Goal: Task Accomplishment & Management: Use online tool/utility

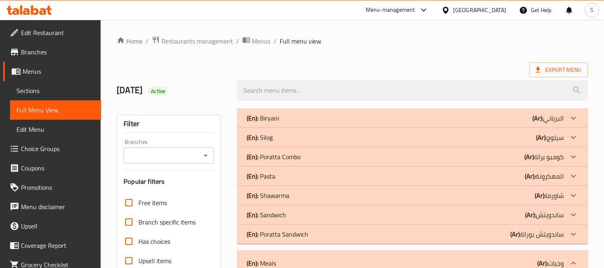
click at [71, 91] on span "Sections" at bounding box center [56, 91] width 78 height 10
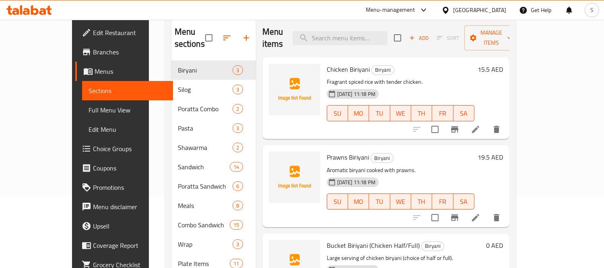
scroll to position [23, 0]
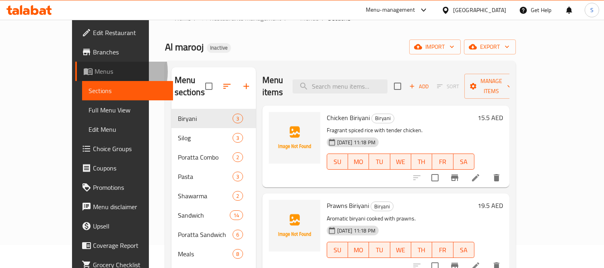
click at [95, 72] on span "Menus" at bounding box center [131, 71] width 72 height 10
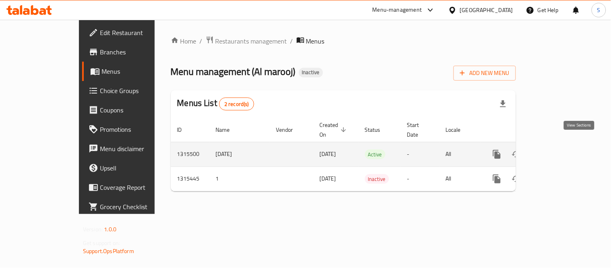
click at [564, 145] on link "enhanced table" at bounding box center [554, 154] width 19 height 19
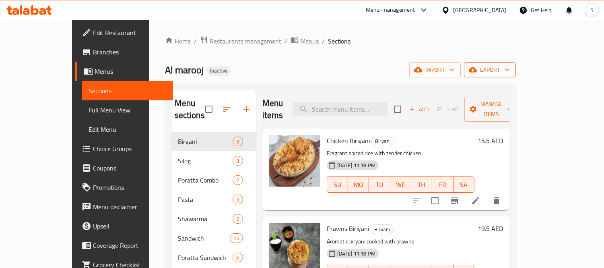
click at [511, 69] on icon "button" at bounding box center [507, 70] width 8 height 8
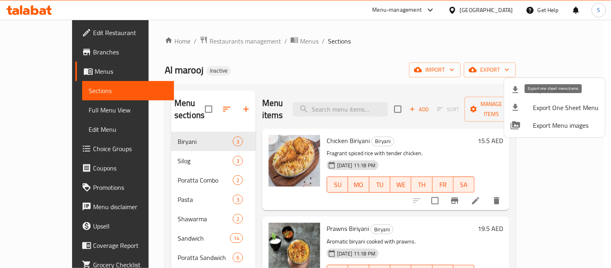
click at [525, 103] on div at bounding box center [521, 108] width 23 height 10
click at [583, 91] on span "Export Menu" at bounding box center [566, 90] width 66 height 10
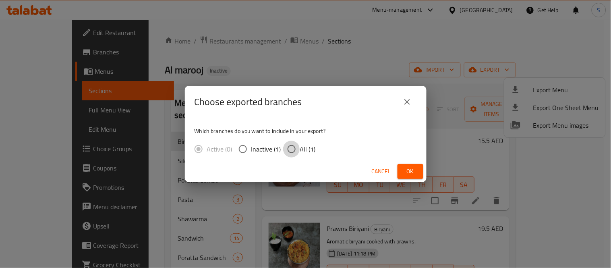
click at [294, 155] on input "All (1)" at bounding box center [291, 149] width 17 height 17
radio input "true"
click at [406, 165] on button "Ok" at bounding box center [410, 171] width 26 height 15
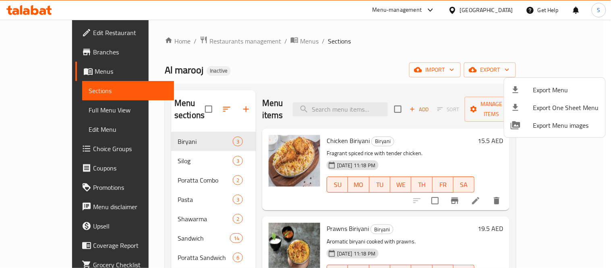
click at [240, 241] on div at bounding box center [305, 134] width 611 height 268
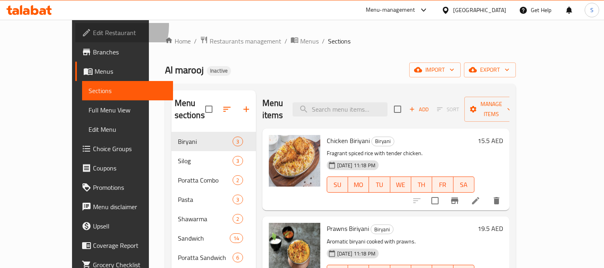
click at [75, 25] on link "Edit Restaurant" at bounding box center [124, 32] width 98 height 19
